Goal: Entertainment & Leisure: Consume media (video, audio)

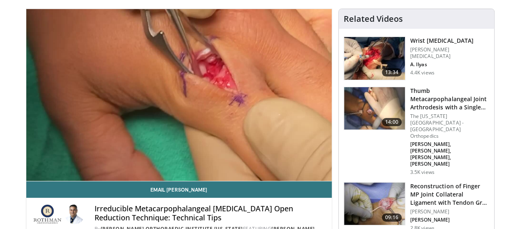
scroll to position [123, 0]
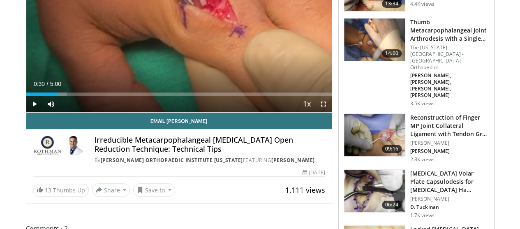
click at [39, 96] on div "Loaded : 13.19% 0:30 0:30" at bounding box center [179, 92] width 306 height 8
click at [53, 96] on div "Loaded : 13.32% 0:31 0:40" at bounding box center [179, 92] width 306 height 8
click at [71, 112] on div "Current Time 0:49 / Duration 5:00 Pause Skip Backward Skip Forward Mute Loaded …" at bounding box center [179, 104] width 306 height 16
click at [332, 112] on span "Video Player" at bounding box center [324, 104] width 16 height 16
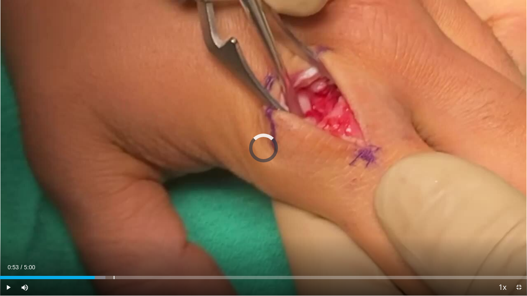
click at [114, 229] on div "Loaded : 19.97% 1:04 1:04" at bounding box center [263, 276] width 527 height 8
click at [131, 229] on div "Loaded : 33.29% 1:15 1:15" at bounding box center [263, 277] width 527 height 3
click at [0, 0] on div "Progress Bar" at bounding box center [0, 0] width 0 height 0
click at [172, 229] on div "Loaded : 49.93% 1:30 1:37" at bounding box center [263, 277] width 527 height 3
click at [240, 229] on div "Loaded : 56.12% 1:47 2:17" at bounding box center [263, 277] width 527 height 3
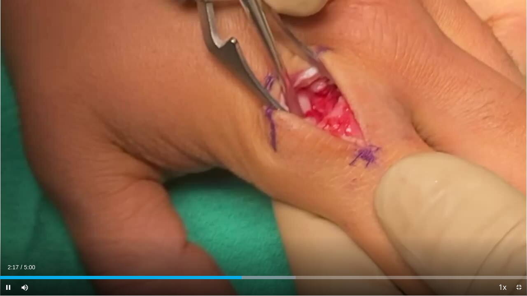
click at [267, 229] on div "Progress Bar" at bounding box center [242, 277] width 106 height 3
click at [287, 229] on div "Progress Bar" at bounding box center [292, 277] width 151 height 3
click at [346, 229] on div "Loaded : 75.93% 2:45 3:17" at bounding box center [263, 277] width 527 height 3
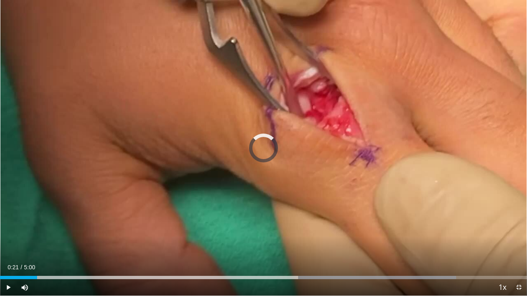
click at [37, 229] on div "Loaded : 86.55% 3:20 0:21" at bounding box center [263, 276] width 527 height 8
click at [5, 229] on div "Loaded : 82.53% 0:02 0:02" at bounding box center [263, 276] width 527 height 8
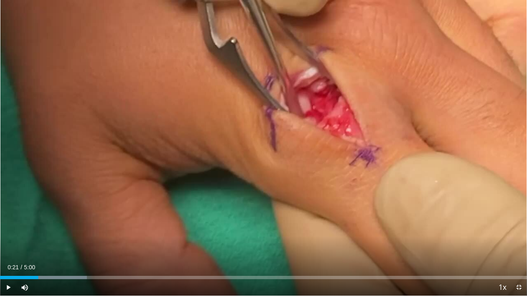
click at [38, 229] on div "Progress Bar" at bounding box center [43, 277] width 87 height 3
click at [65, 229] on div "Progress Bar" at bounding box center [69, 277] width 139 height 3
click at [73, 229] on div "Loaded : 33.00% 0:41 0:41" at bounding box center [263, 277] width 527 height 3
click at [96, 229] on div "Progress Bar" at bounding box center [106, 277] width 170 height 3
click at [40, 229] on div "Loaded : 39.60% 0:55 0:26" at bounding box center [263, 276] width 527 height 8
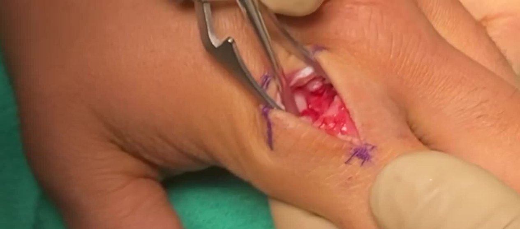
scroll to position [0, 0]
